Goal: Check status: Check status

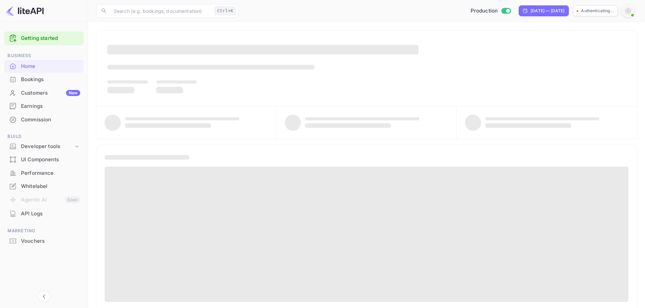
click at [56, 81] on div "Bookings" at bounding box center [50, 80] width 59 height 8
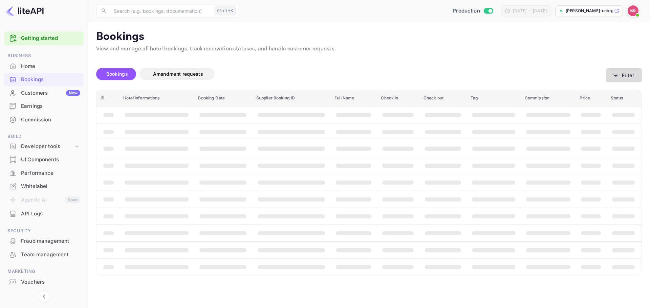
click at [619, 71] on button "Filter" at bounding box center [624, 75] width 36 height 14
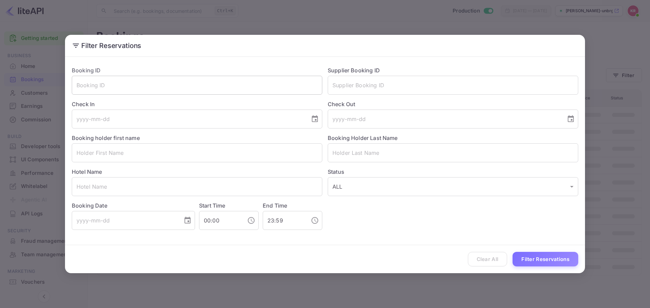
click at [255, 87] on input "text" at bounding box center [197, 85] width 250 height 19
paste input "2NSvX75ZE"
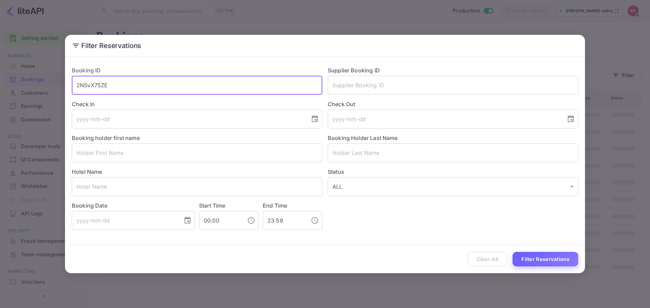
type input "2NSvX75ZE"
click at [547, 253] on button "Filter Reservations" at bounding box center [545, 259] width 66 height 15
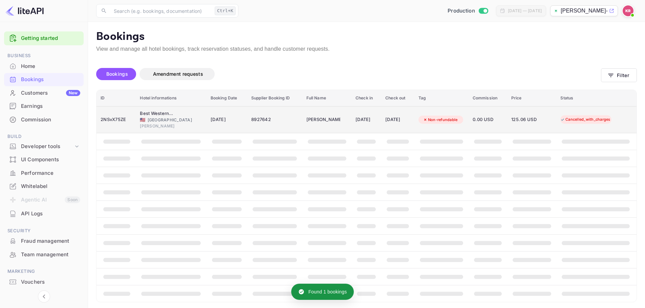
click at [281, 116] on div "8927642" at bounding box center [274, 119] width 47 height 11
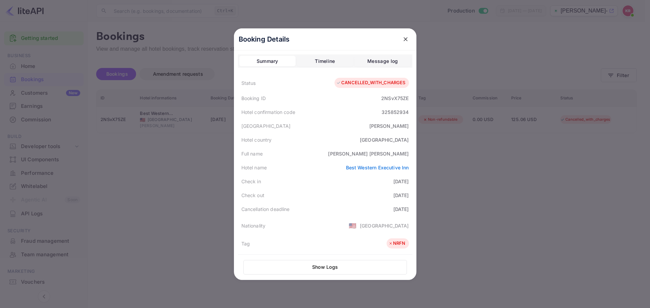
click at [95, 205] on div at bounding box center [325, 154] width 650 height 308
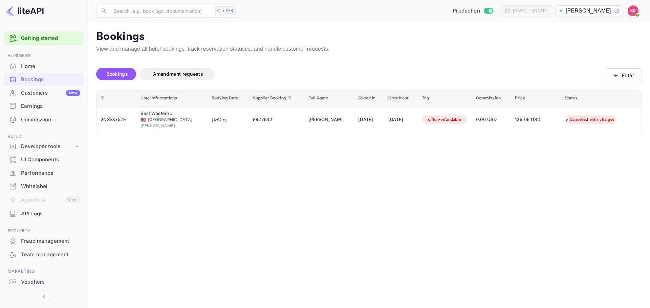
click at [106, 179] on main "Bookings View and manage all hotel bookings, track reservation statuses, and ha…" at bounding box center [369, 165] width 562 height 286
